Goal: Check status: Check status

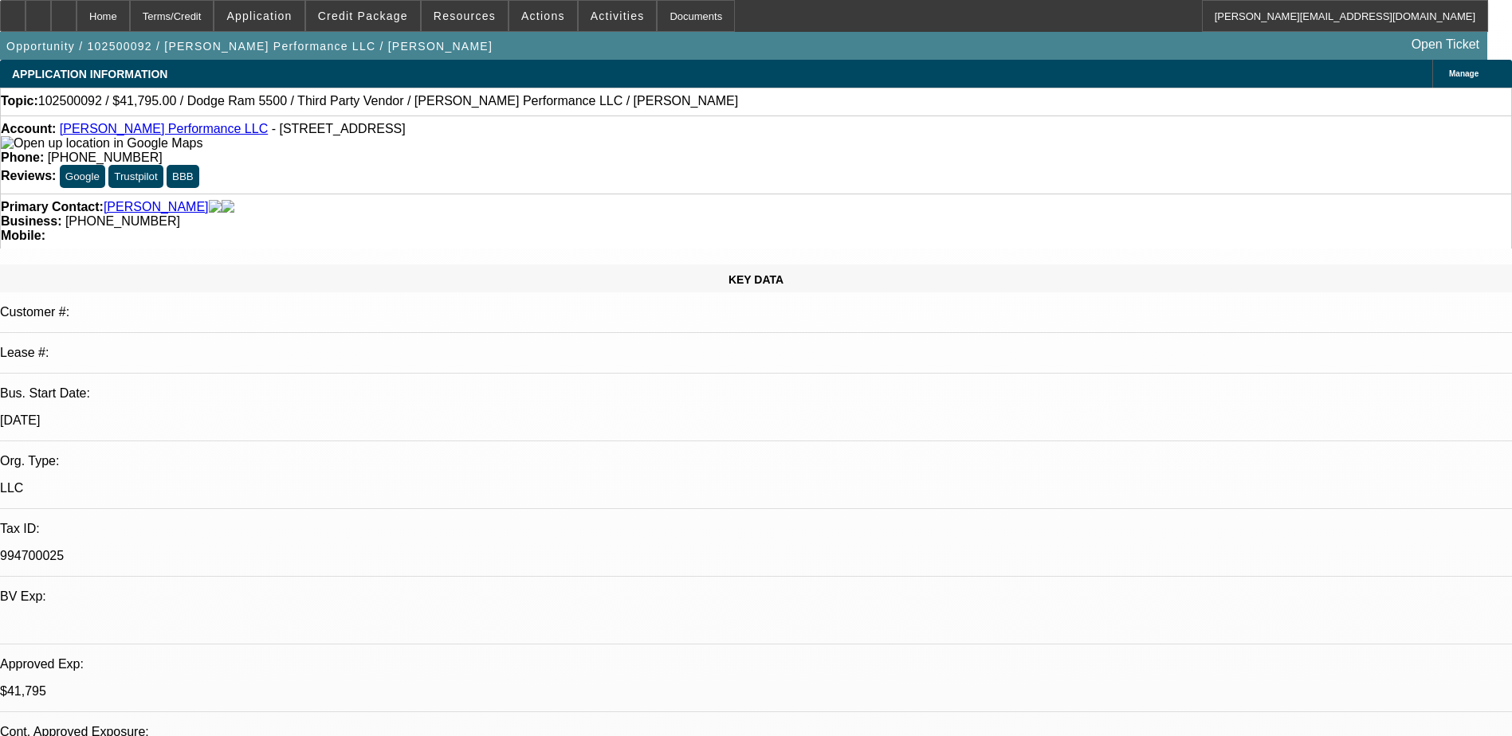
select select "0"
select select "2"
select select "0"
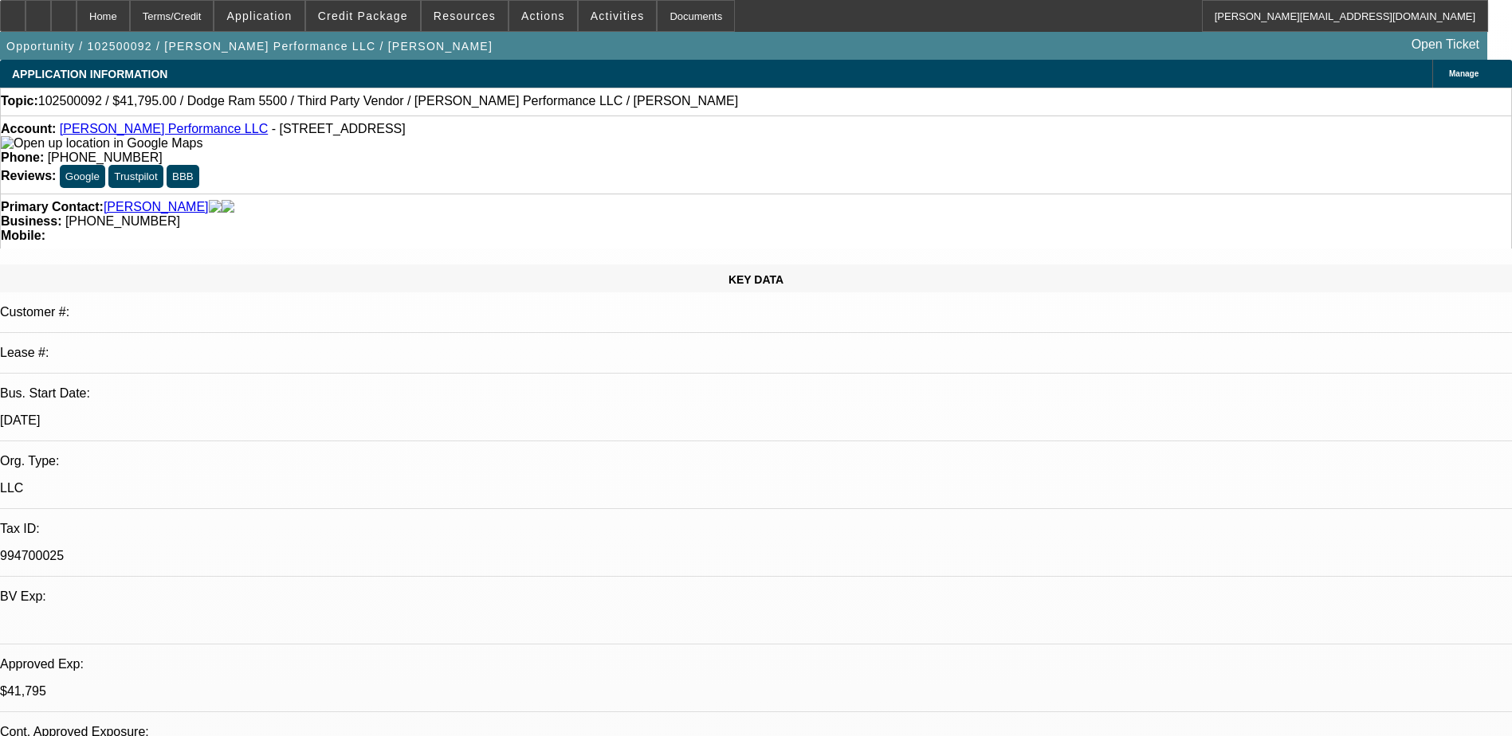
select select "0"
select select "2"
select select "0.1"
select select "0"
select select "2"
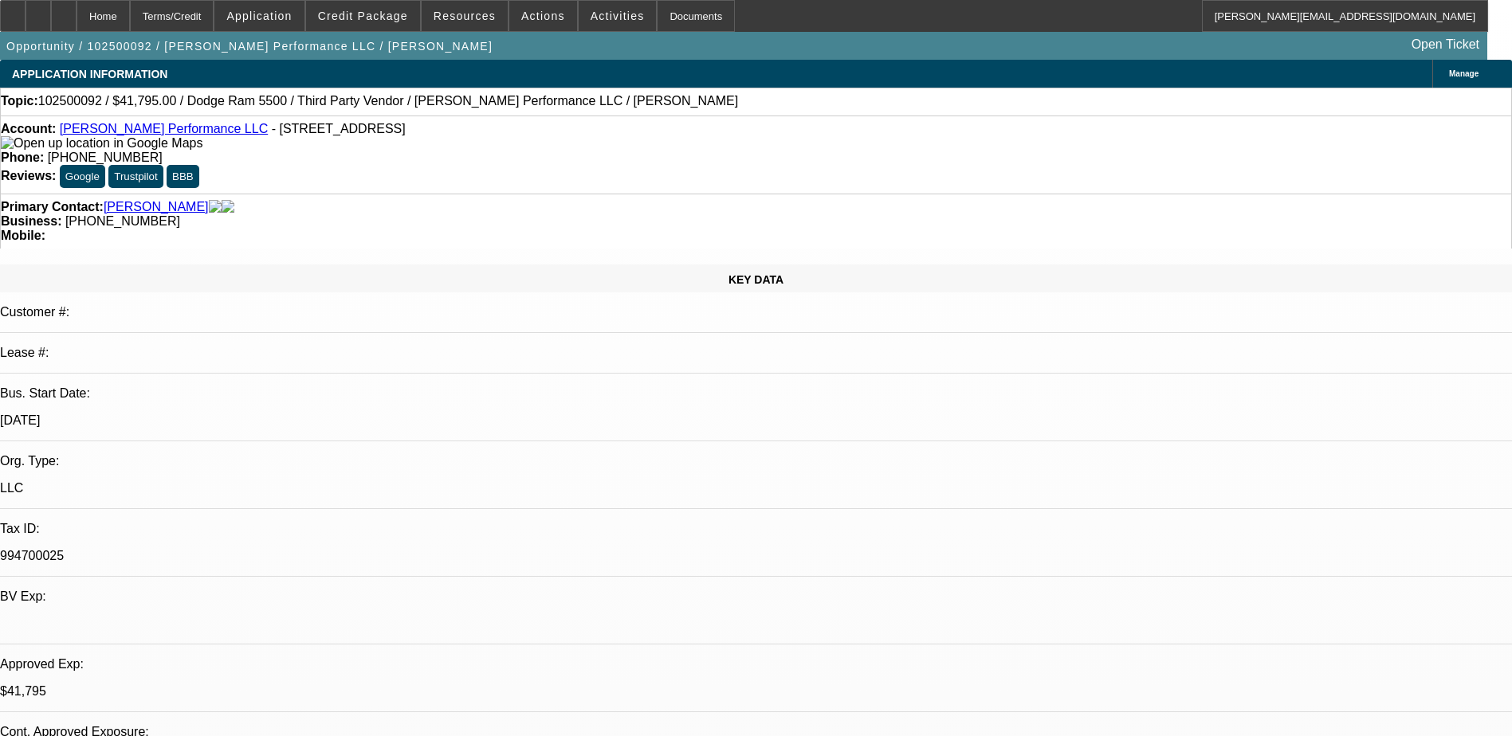
select select "0.1"
select select "1"
select select "2"
select select "6"
select select "1"
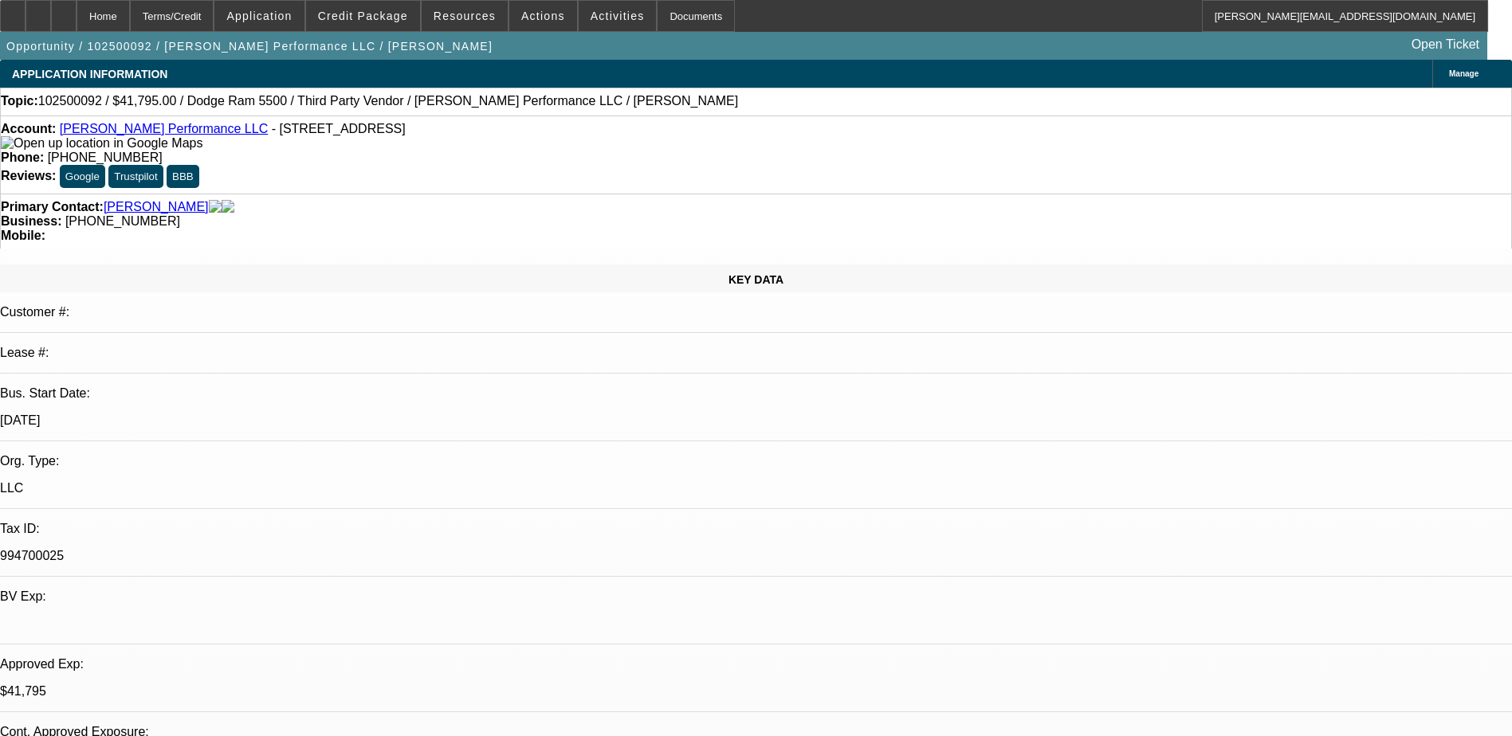
select select "2"
select select "6"
select select "1"
select select "2"
select select "4"
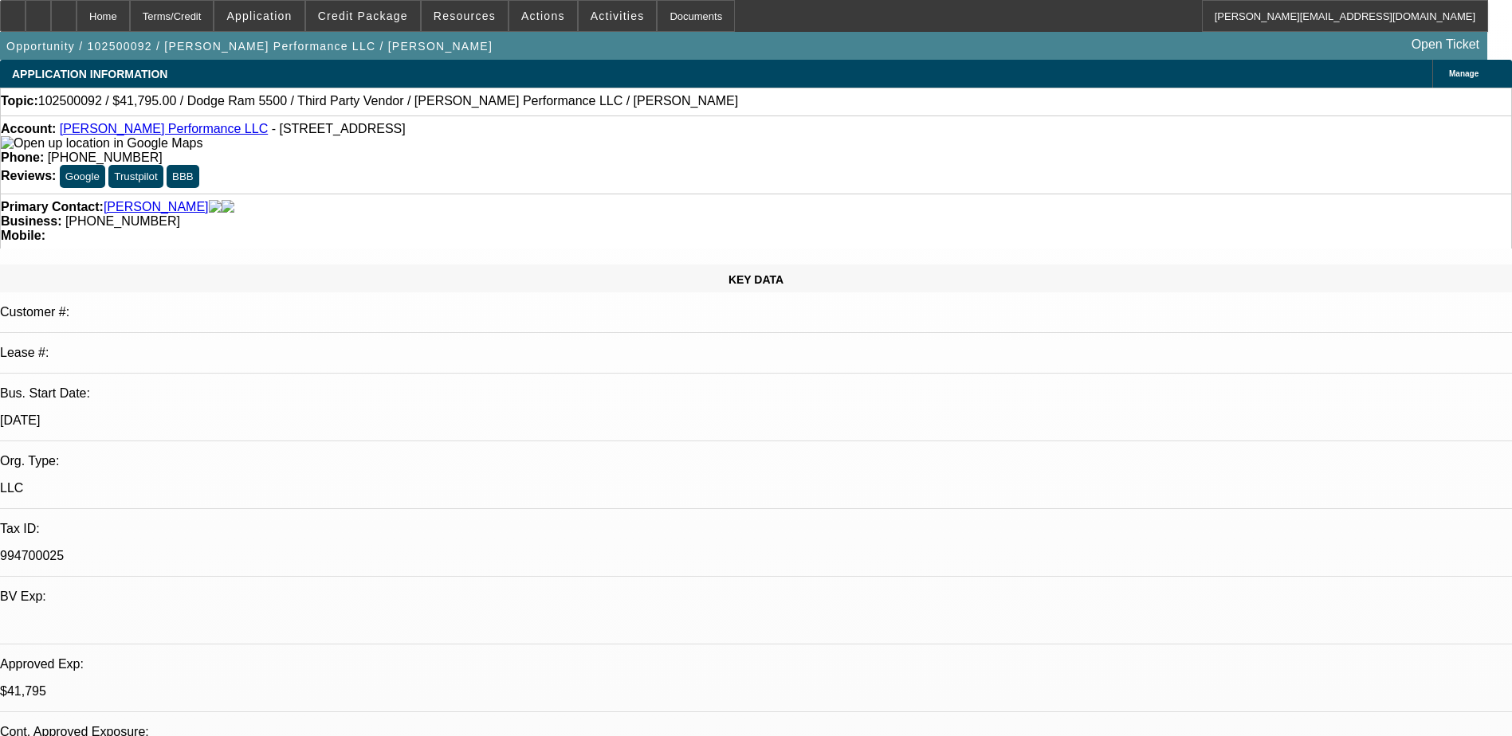
select select "1"
select select "2"
select select "4"
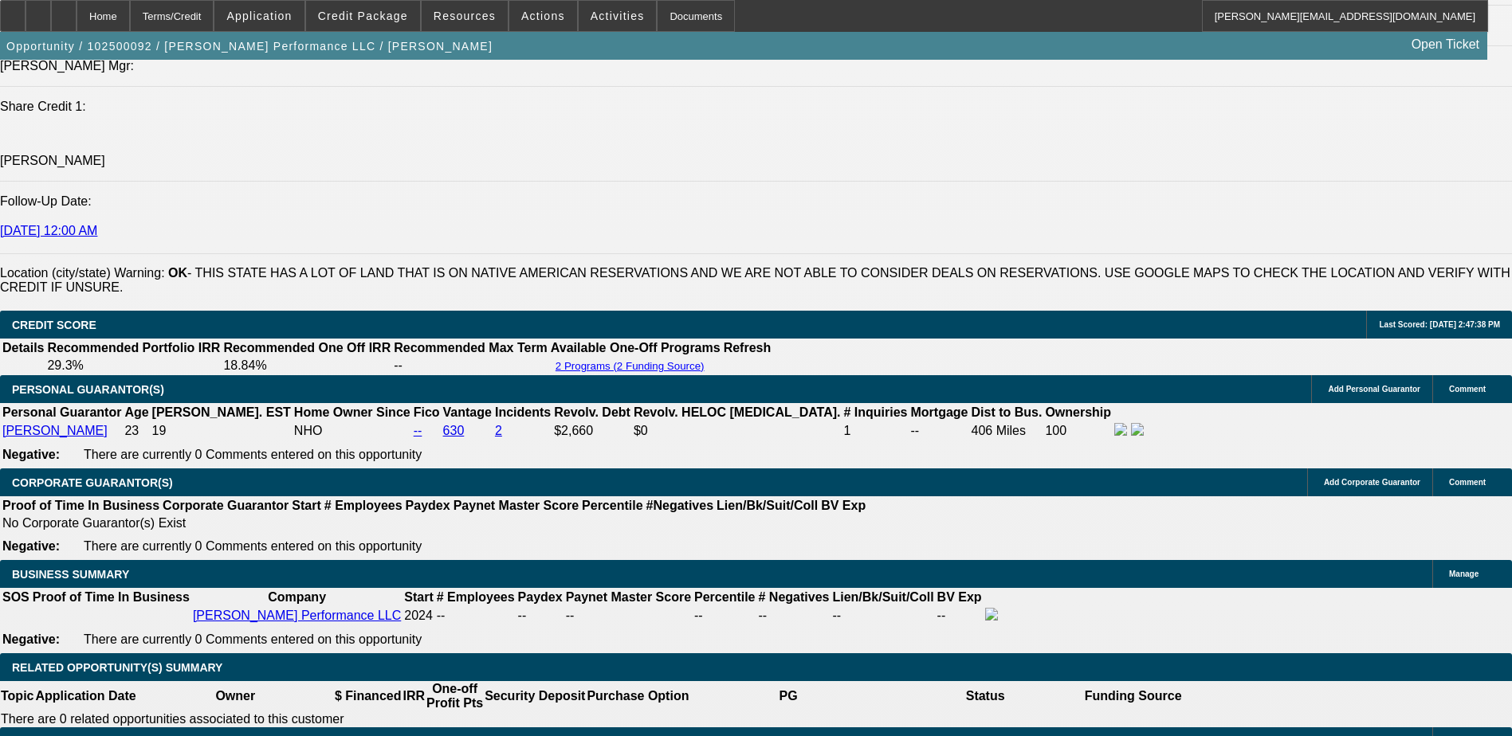
scroll to position [2072, 0]
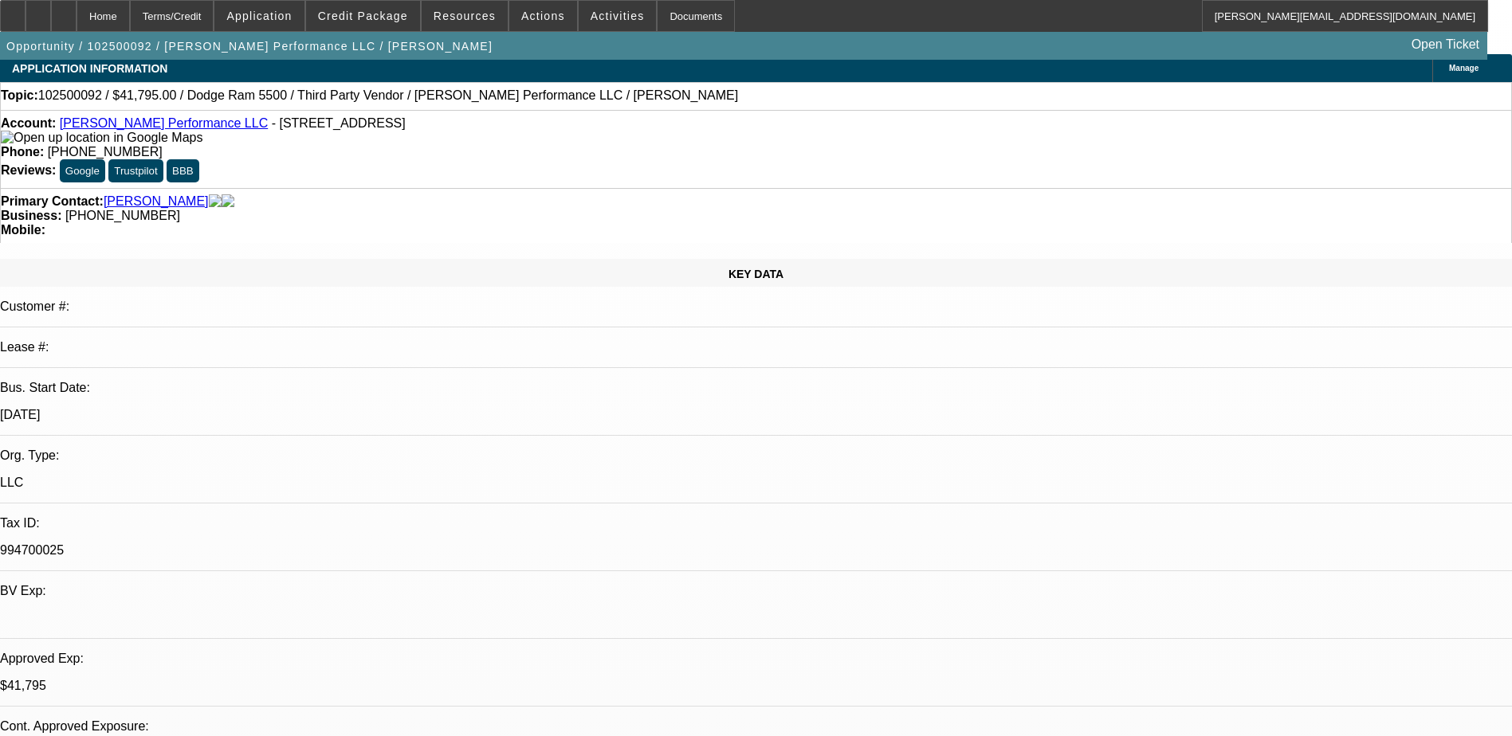
scroll to position [0, 0]
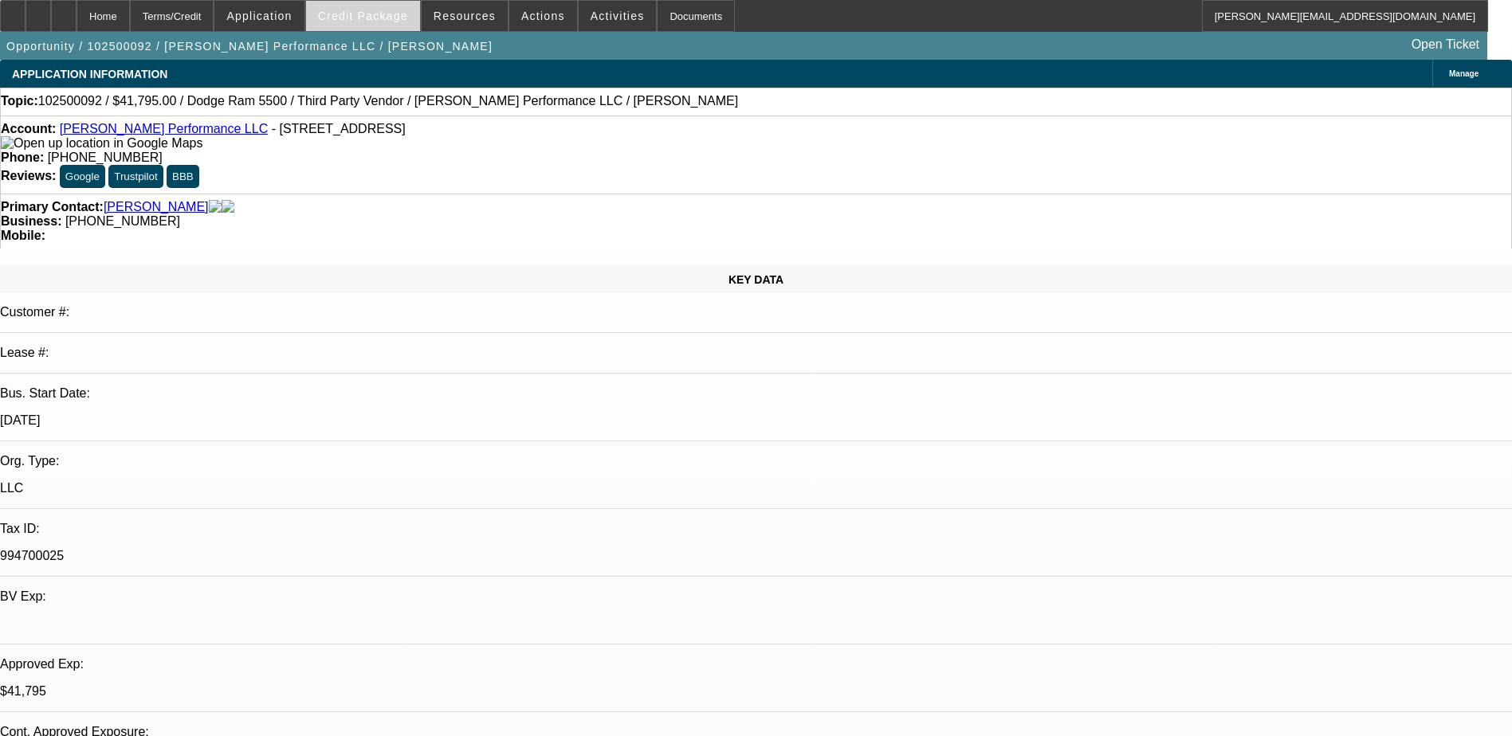
click at [358, 18] on span "Credit Package" at bounding box center [363, 16] width 90 height 13
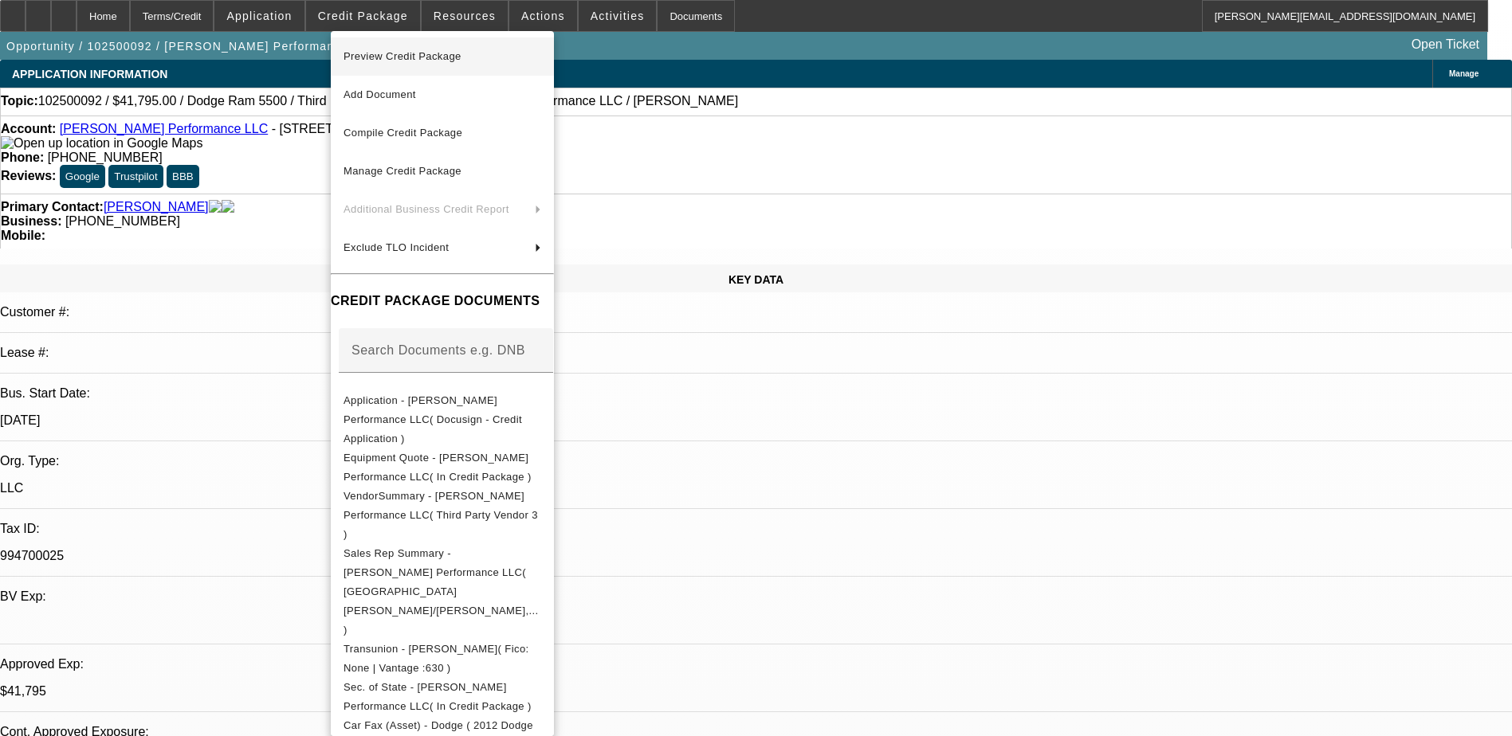
click at [378, 58] on span "Preview Credit Package" at bounding box center [402, 56] width 118 height 12
